Goal: Browse casually: Explore the website without a specific task or goal

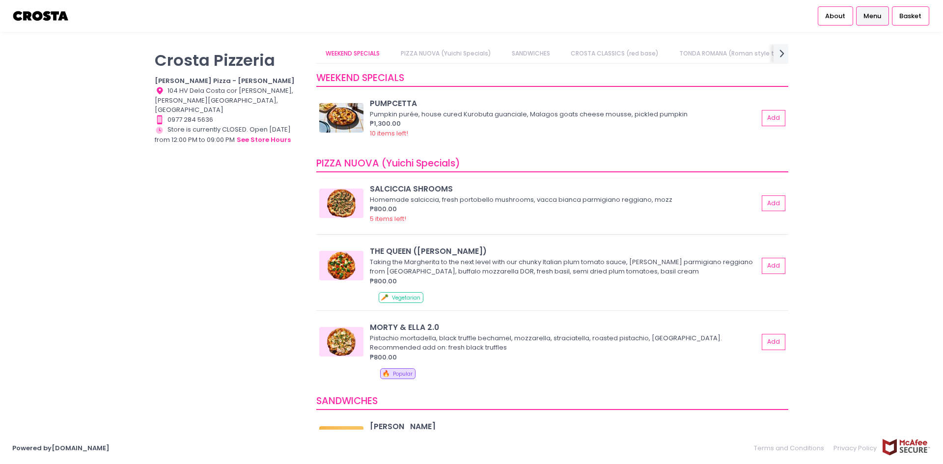
click at [343, 204] on img at bounding box center [341, 203] width 44 height 29
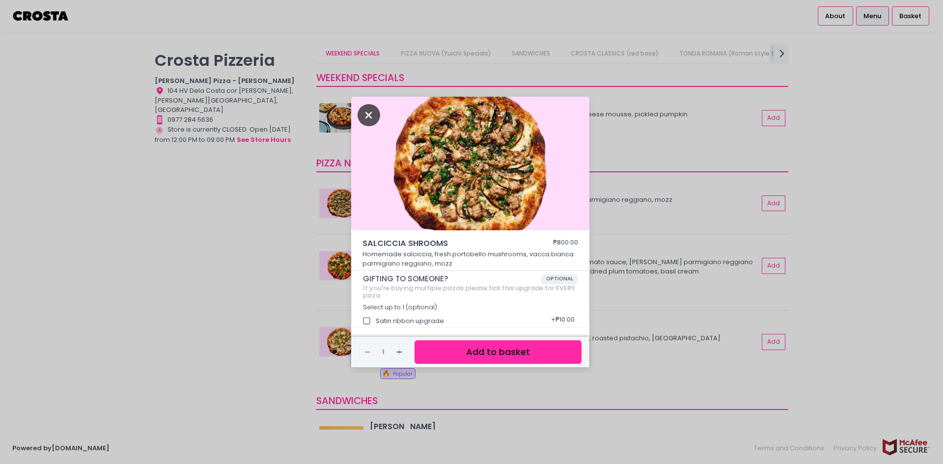
click at [365, 118] on icon "Close" at bounding box center [368, 115] width 23 height 22
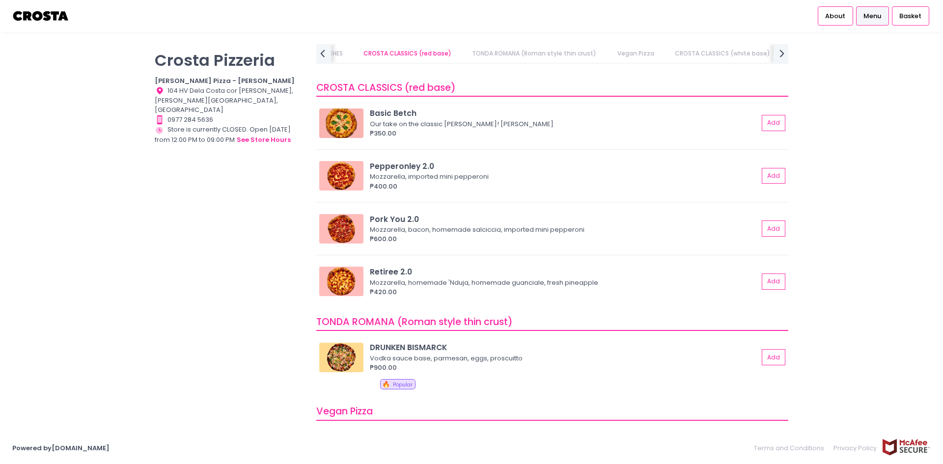
scroll to position [393, 0]
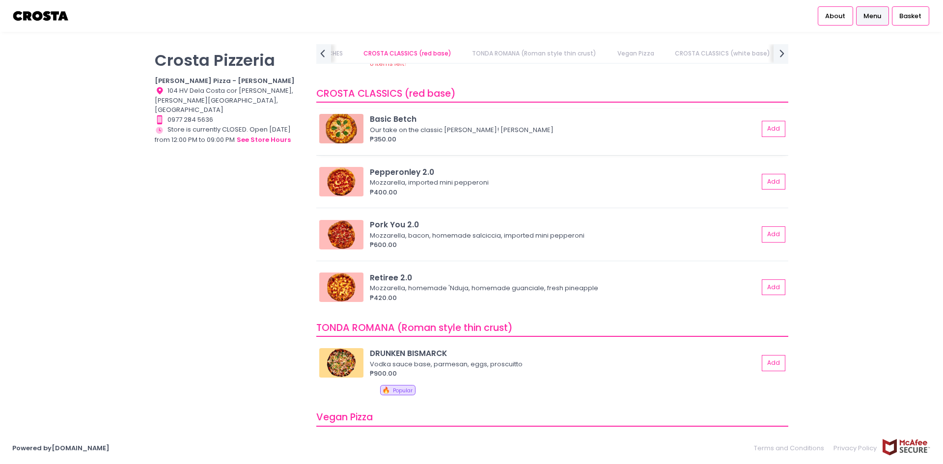
click at [336, 130] on img at bounding box center [341, 128] width 44 height 29
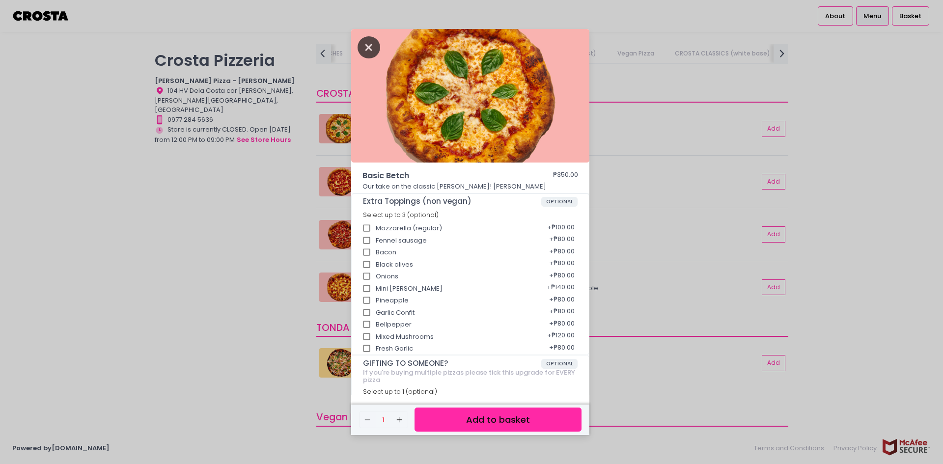
click at [372, 44] on icon "Close" at bounding box center [368, 47] width 23 height 22
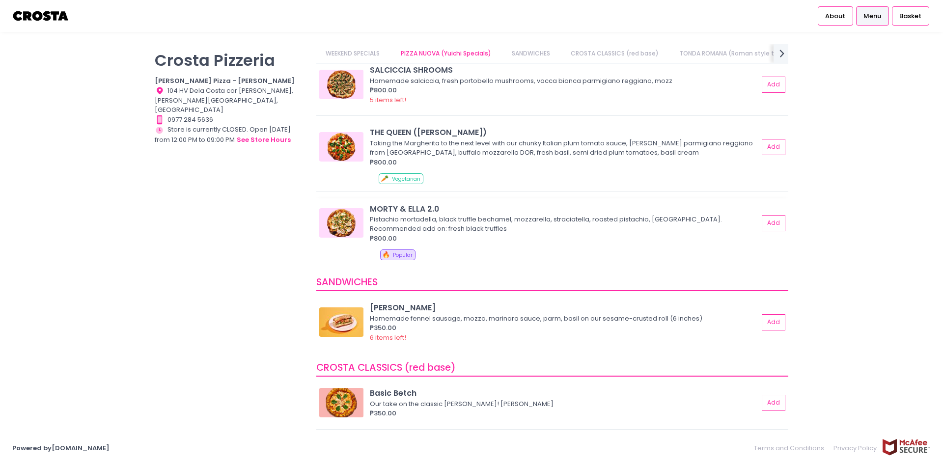
scroll to position [0, 0]
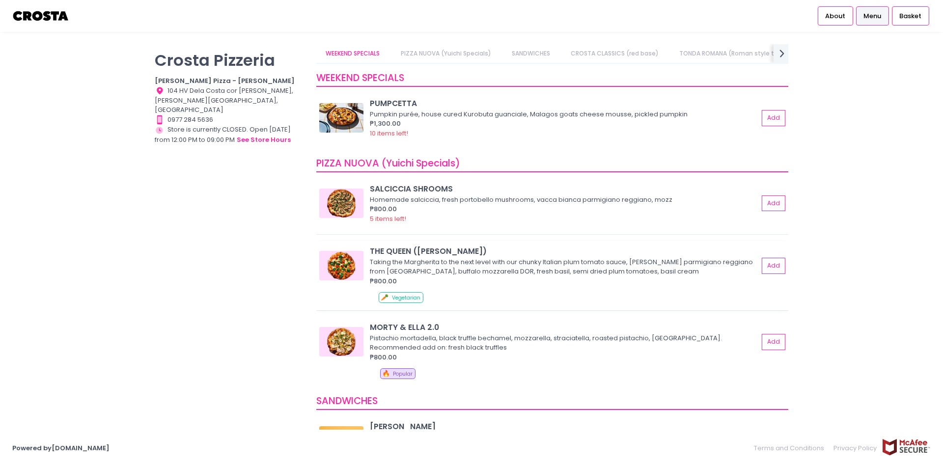
click at [425, 275] on div "Taking the Margherita to the next level with our chunky Italian plum tomato sau…" at bounding box center [562, 266] width 385 height 19
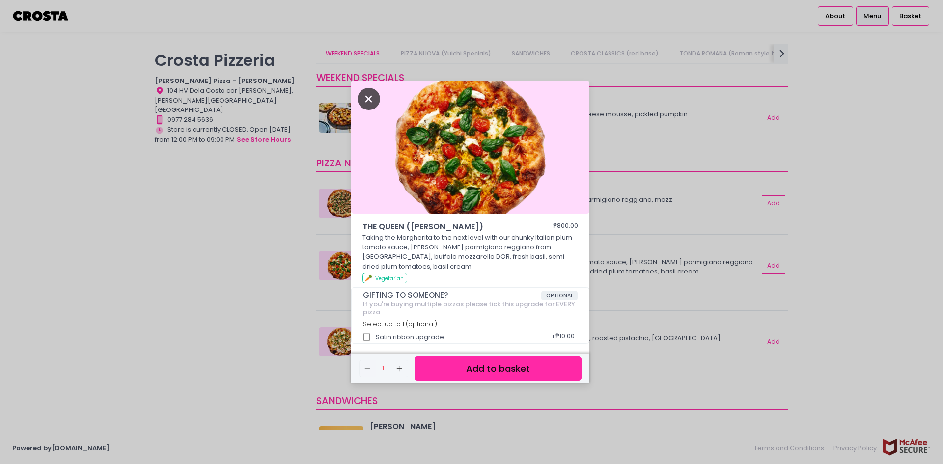
click at [366, 92] on icon "Close" at bounding box center [368, 99] width 23 height 22
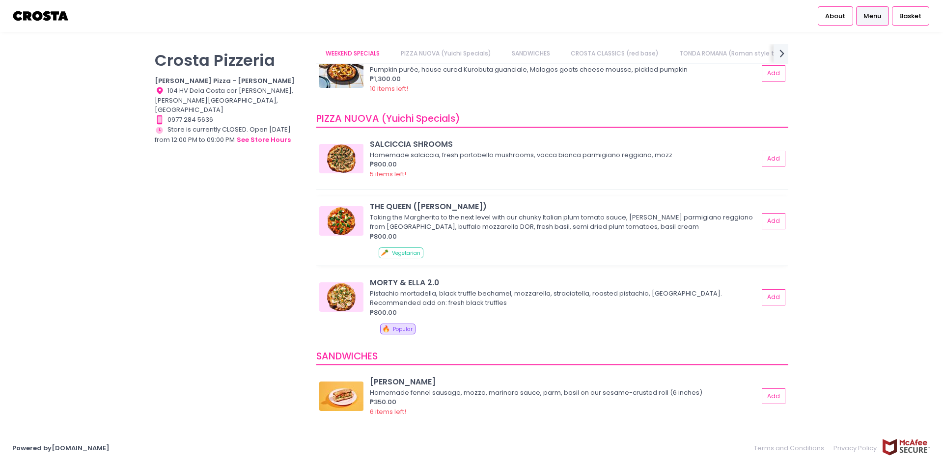
scroll to position [49, 0]
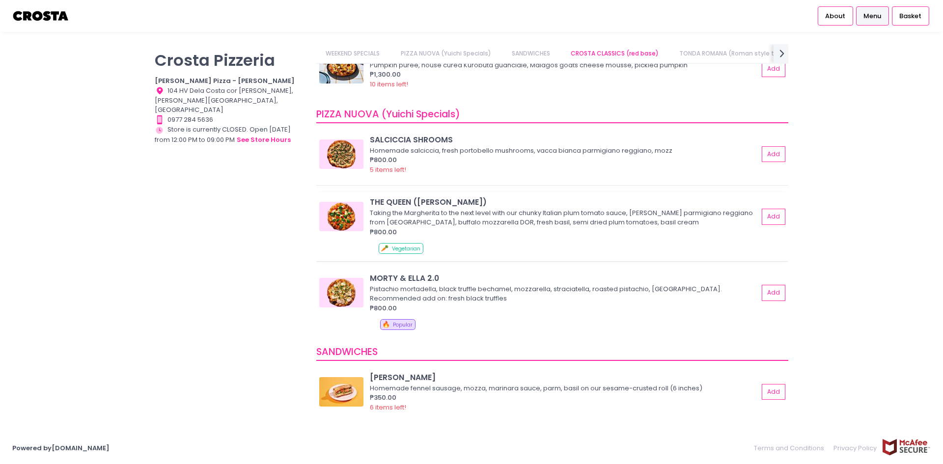
click at [433, 245] on div "🥕 Vegetarian" at bounding box center [582, 250] width 406 height 14
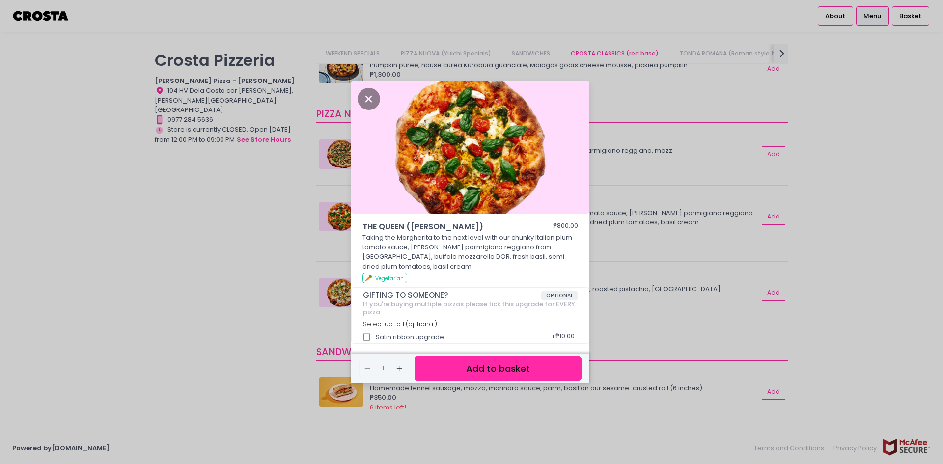
click at [257, 232] on div "THE QUEEN ([PERSON_NAME]) ₱800.00 Taking the Margherita to the next level with …" at bounding box center [471, 232] width 943 height 464
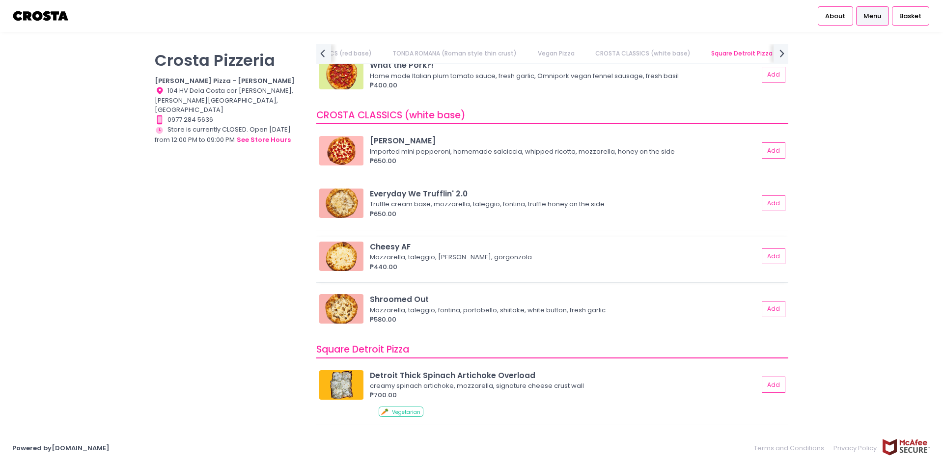
scroll to position [933, 0]
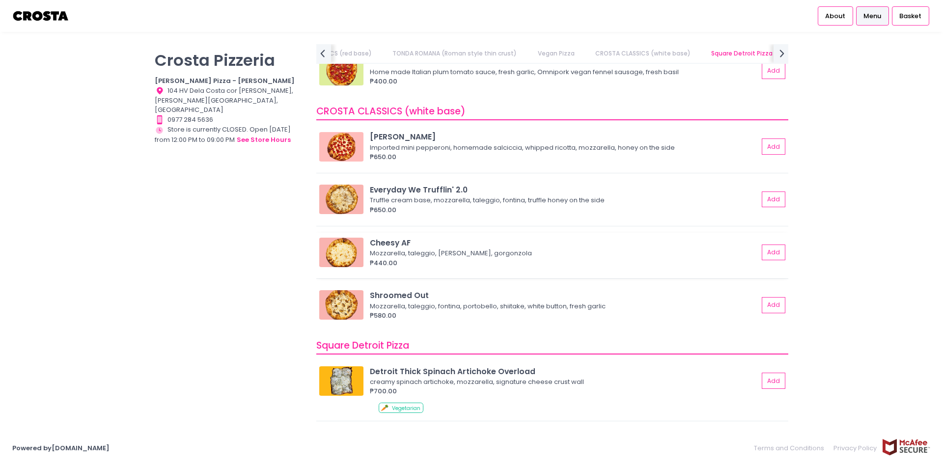
click at [459, 261] on div "₱440.00" at bounding box center [564, 263] width 388 height 10
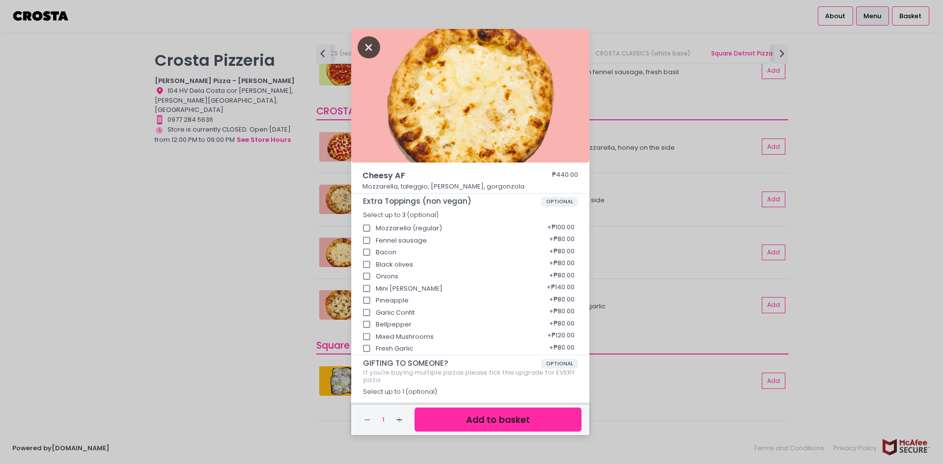
click at [362, 47] on icon "Close" at bounding box center [368, 47] width 23 height 22
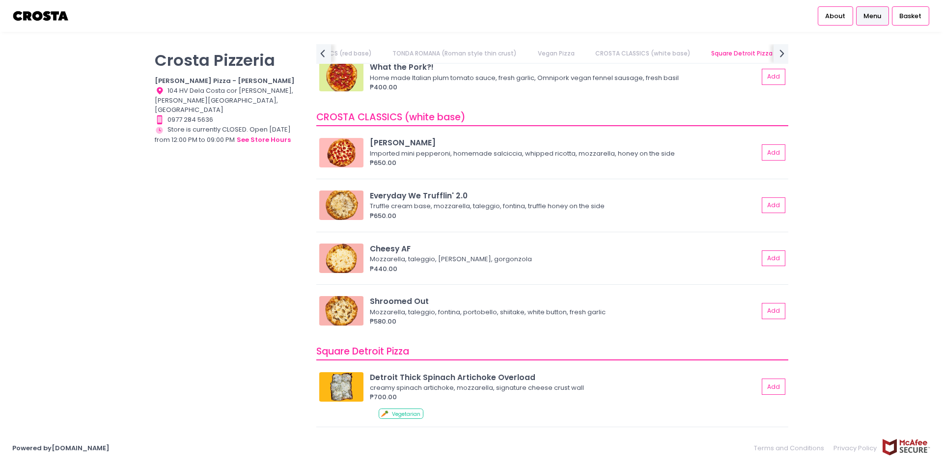
scroll to position [924, 0]
